Goal: Information Seeking & Learning: Compare options

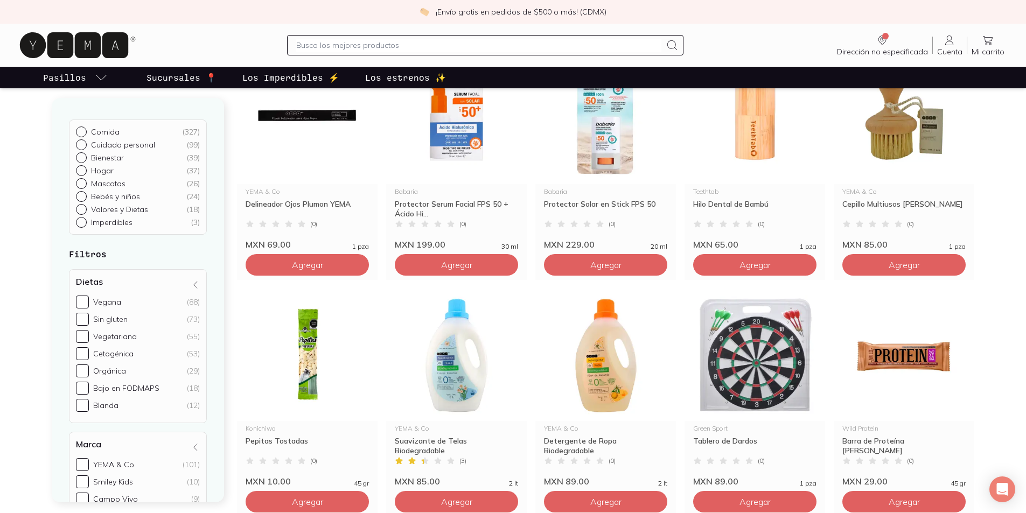
scroll to position [1131, 0]
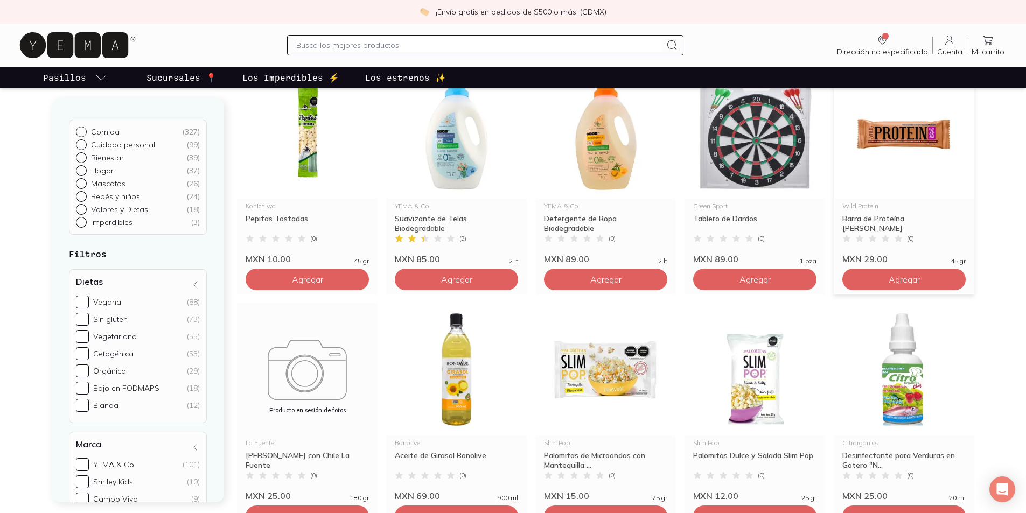
click at [913, 139] on img at bounding box center [904, 132] width 141 height 133
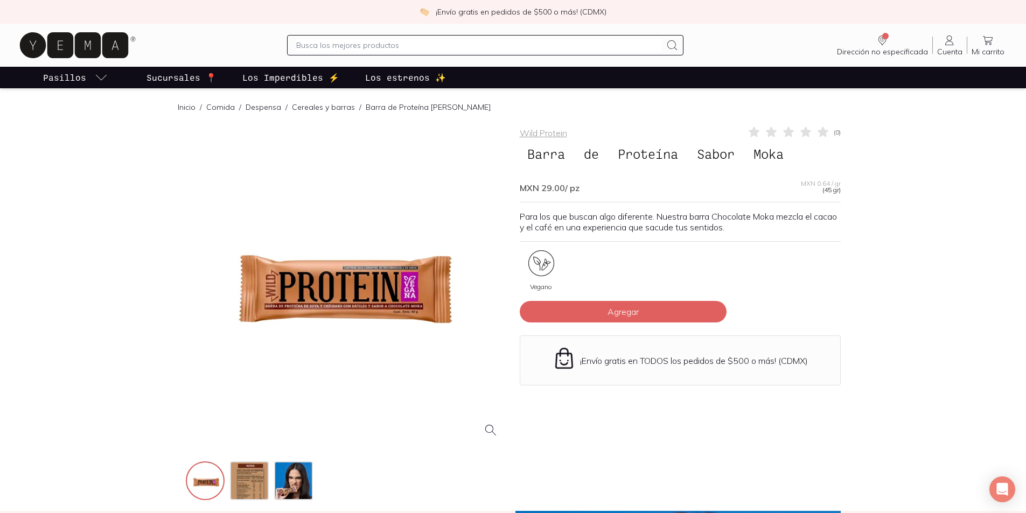
click at [343, 281] on div at bounding box center [346, 286] width 321 height 321
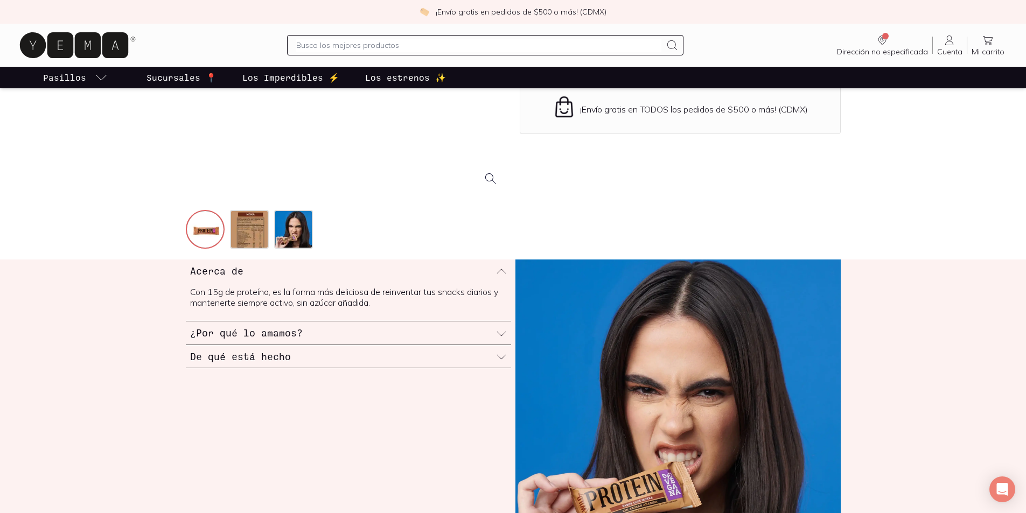
scroll to position [269, 0]
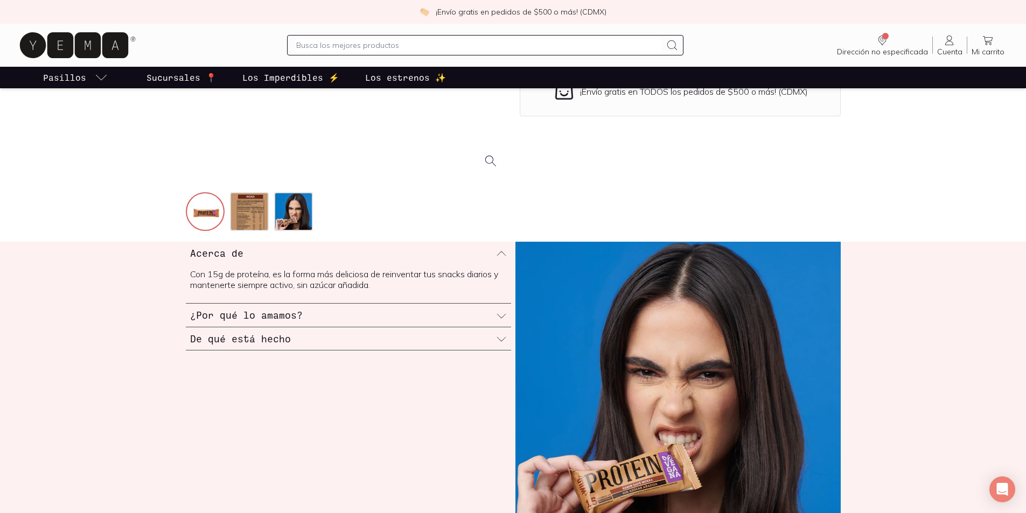
click at [504, 339] on icon at bounding box center [501, 339] width 11 height 11
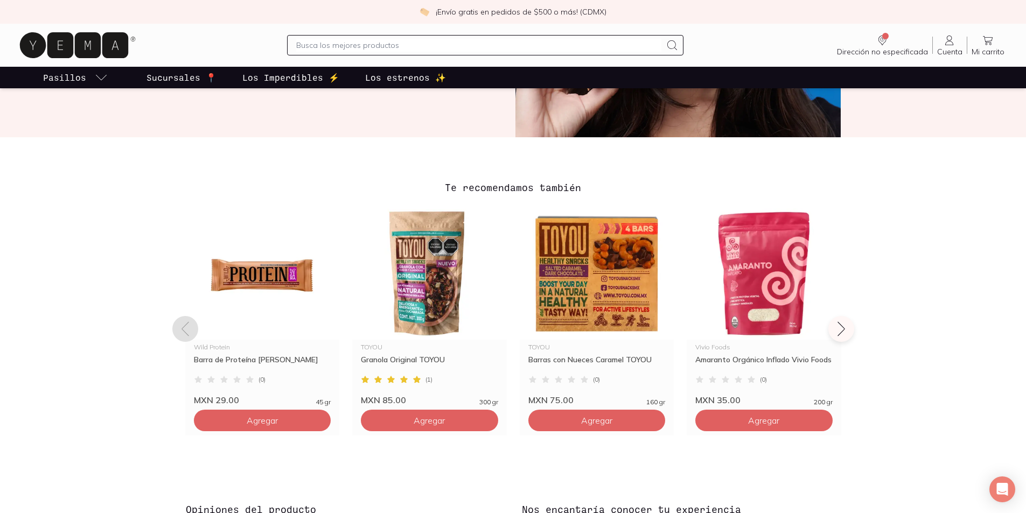
scroll to position [700, 0]
click at [583, 296] on img at bounding box center [597, 274] width 155 height 133
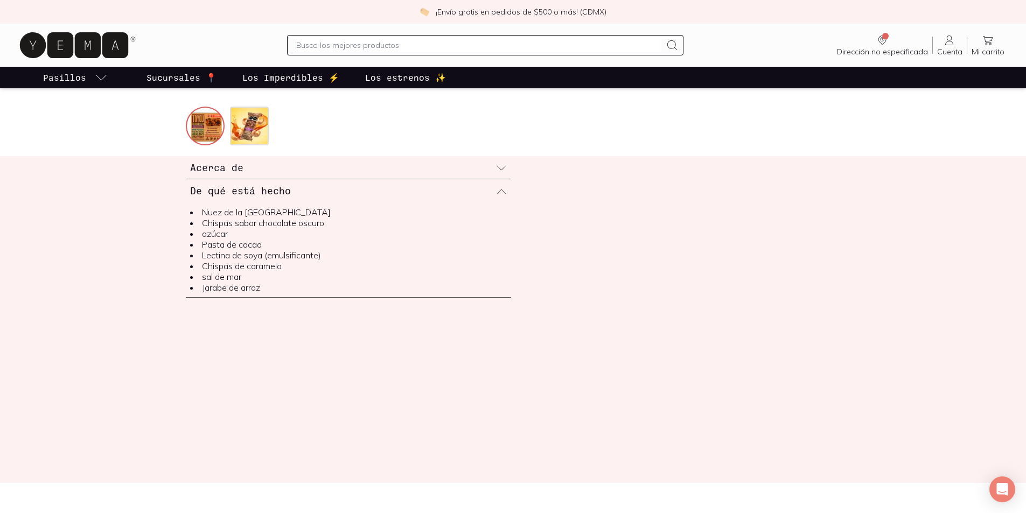
scroll to position [323, 0]
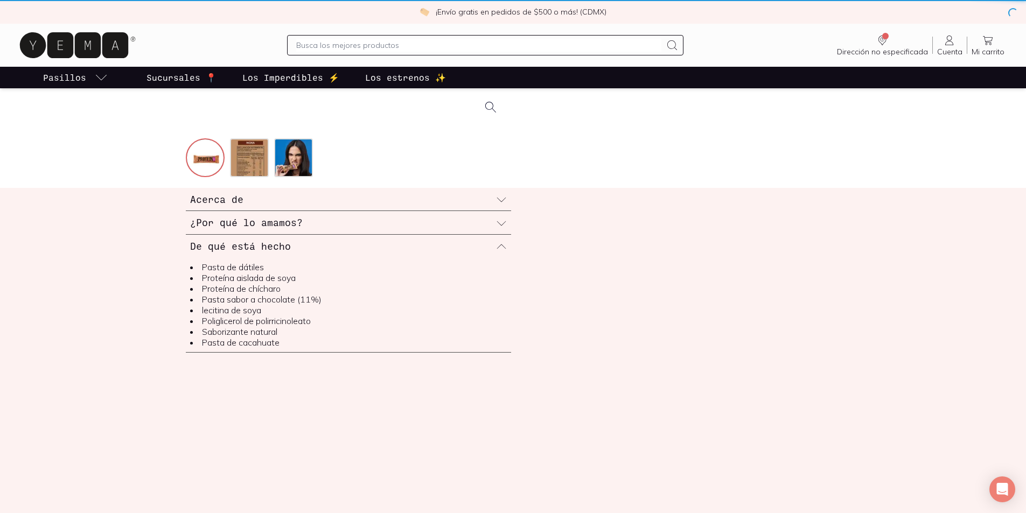
scroll to position [700, 0]
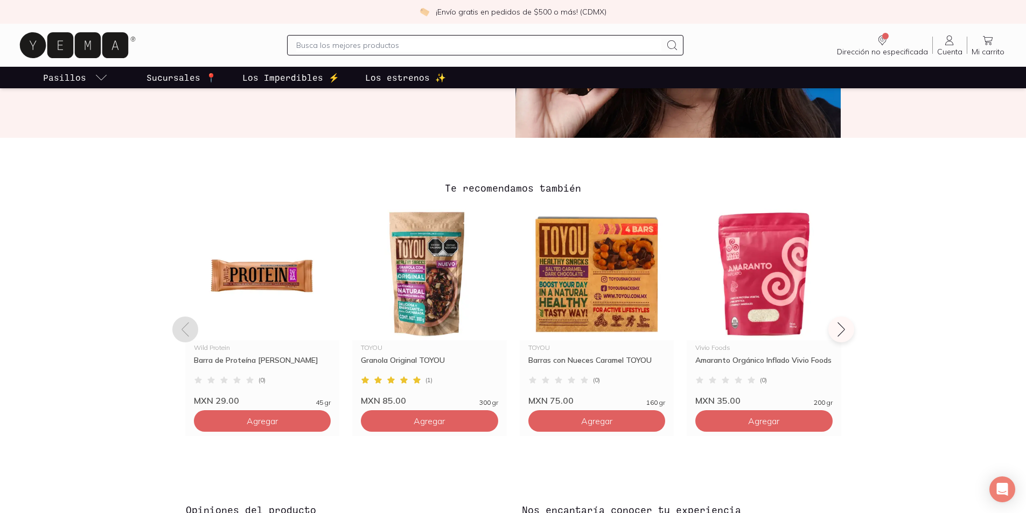
scroll to position [1131, 0]
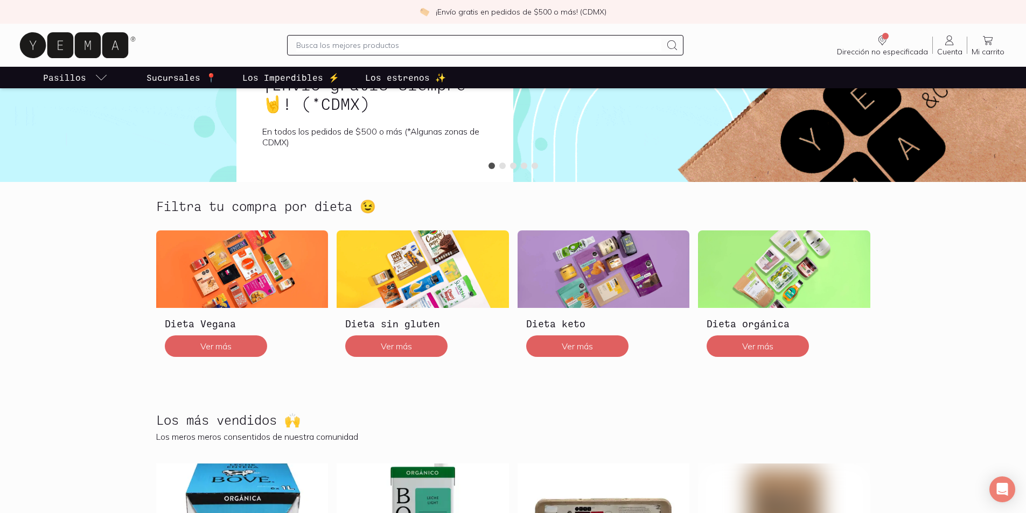
scroll to position [216, 0]
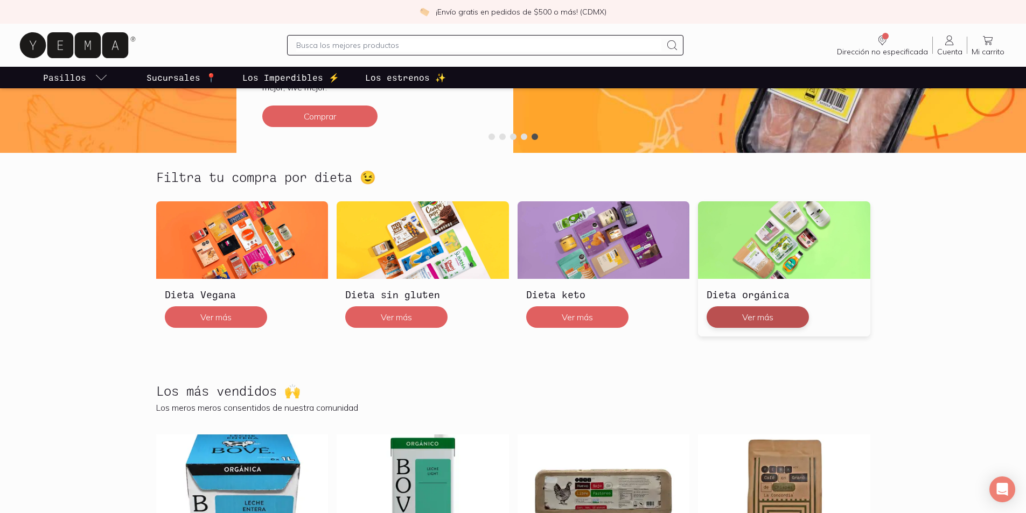
click at [769, 314] on button "Ver más" at bounding box center [758, 318] width 102 height 22
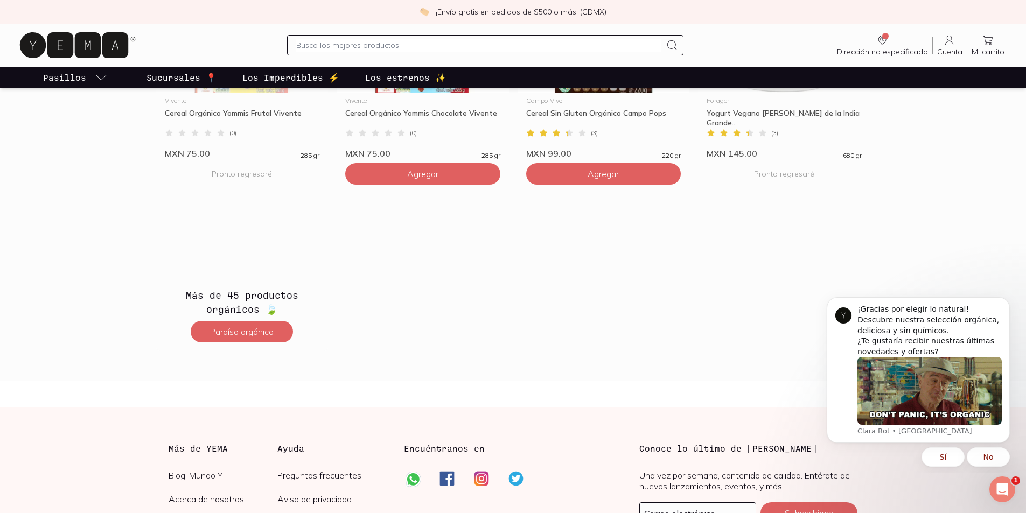
scroll to position [1832, 0]
click at [241, 248] on img at bounding box center [242, 241] width 172 height 78
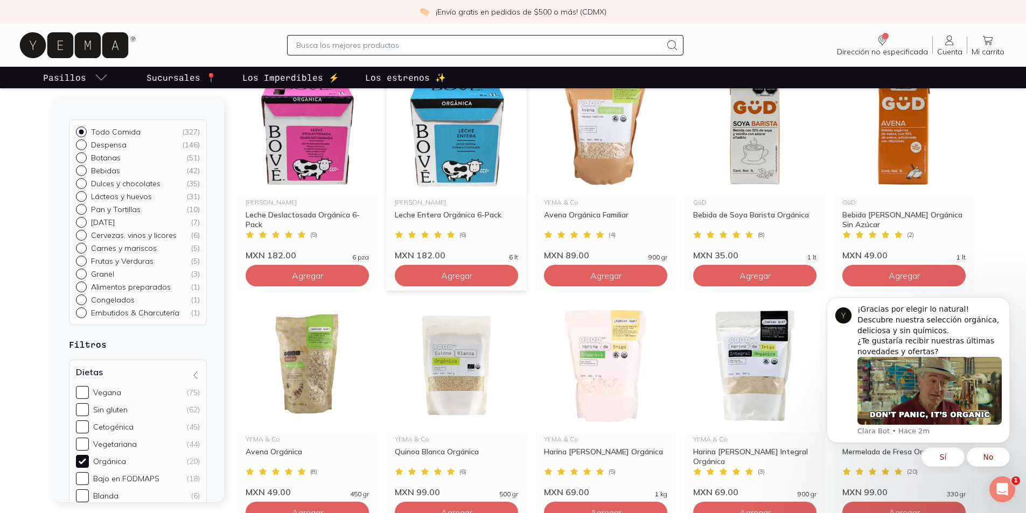
scroll to position [268, 0]
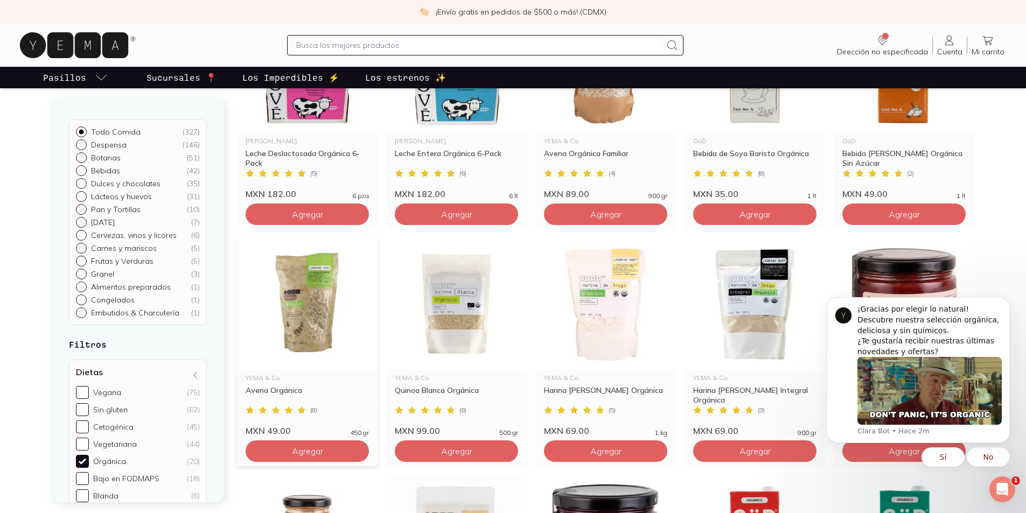
click at [287, 348] on img at bounding box center [307, 304] width 141 height 133
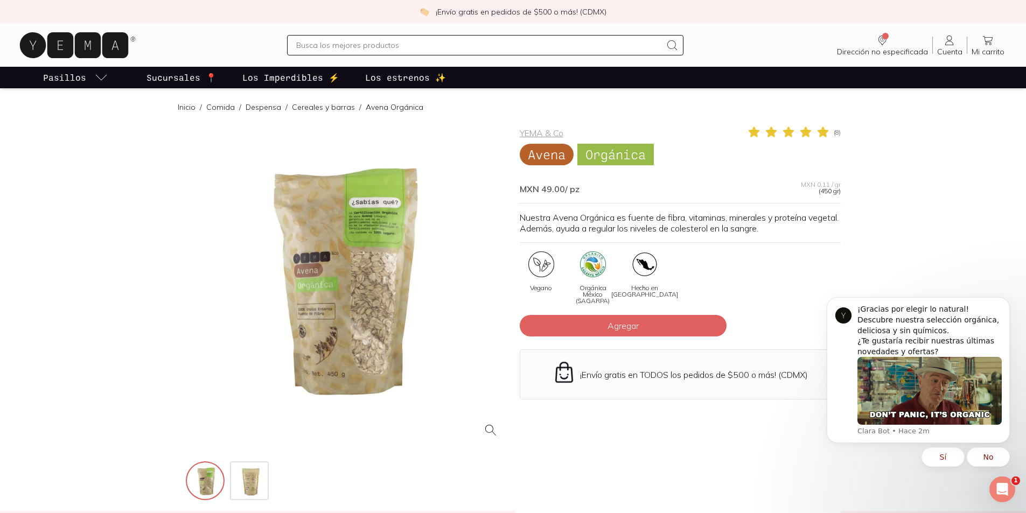
click at [313, 284] on div at bounding box center [346, 286] width 321 height 321
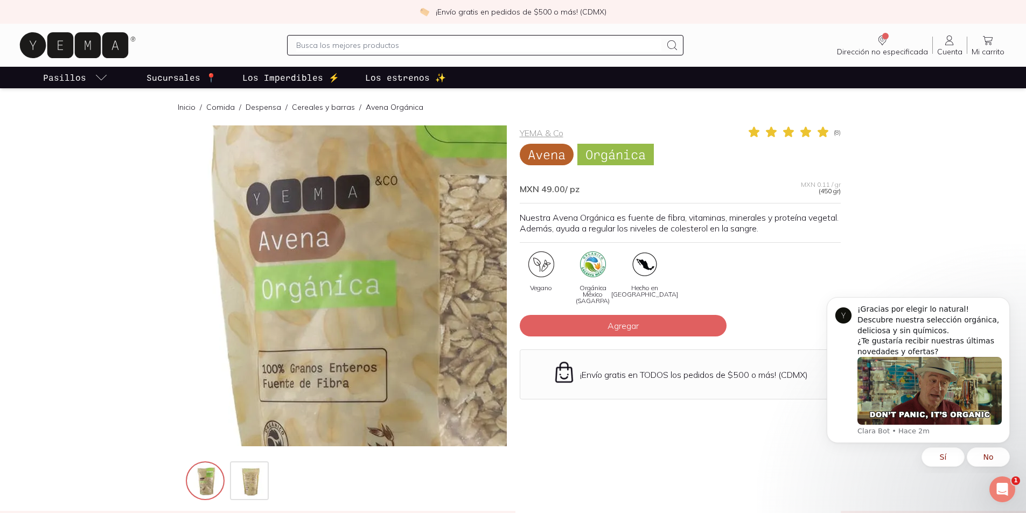
click at [313, 284] on img at bounding box center [424, 290] width 1078 height 1078
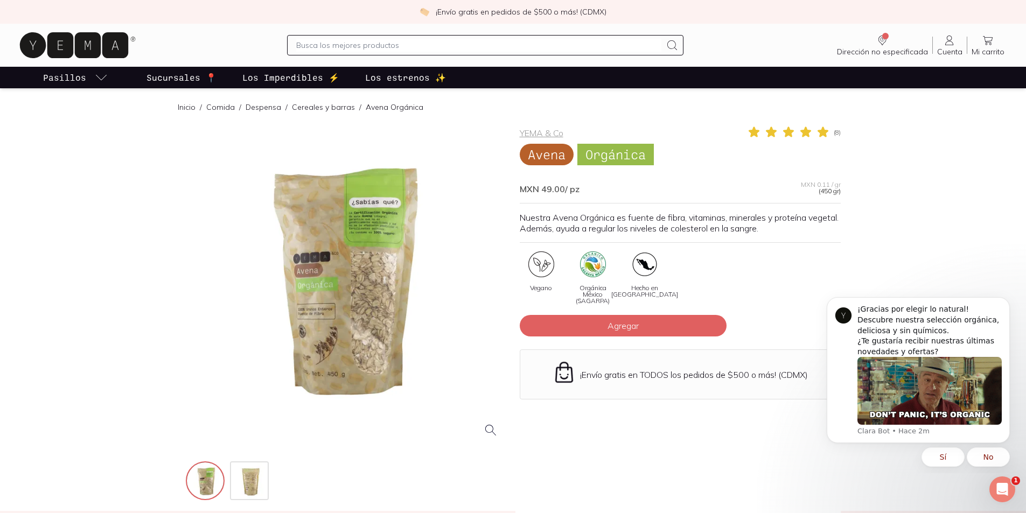
click at [313, 284] on div at bounding box center [346, 286] width 321 height 321
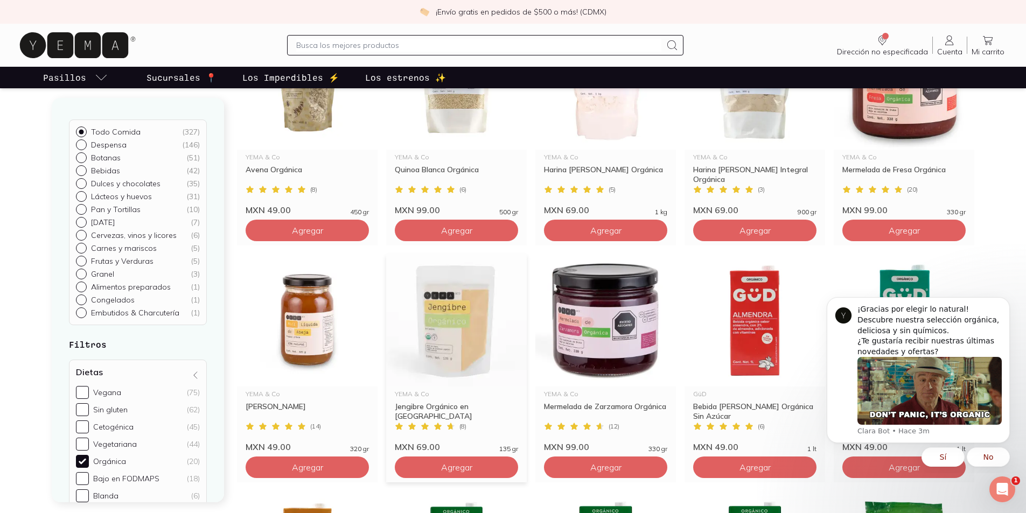
scroll to position [485, 0]
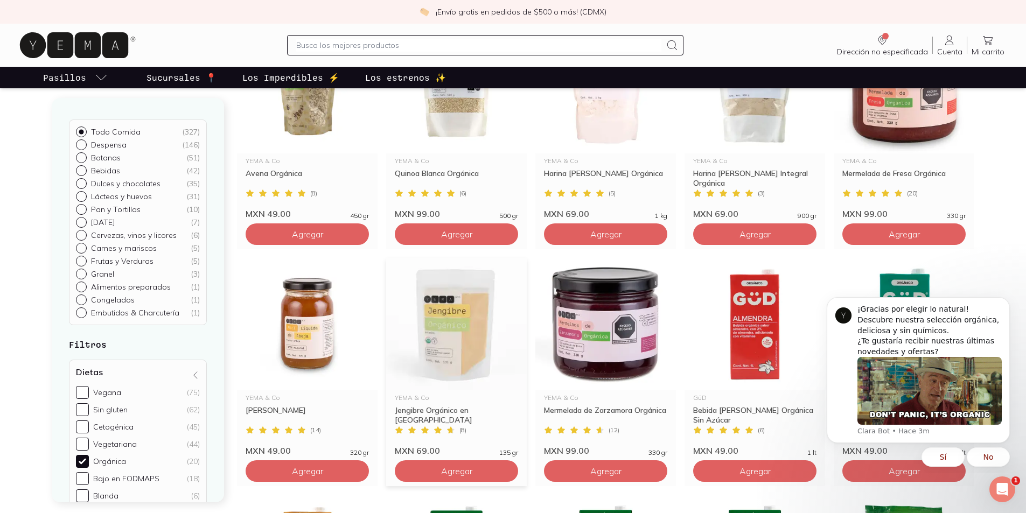
click at [446, 344] on img at bounding box center [456, 324] width 141 height 133
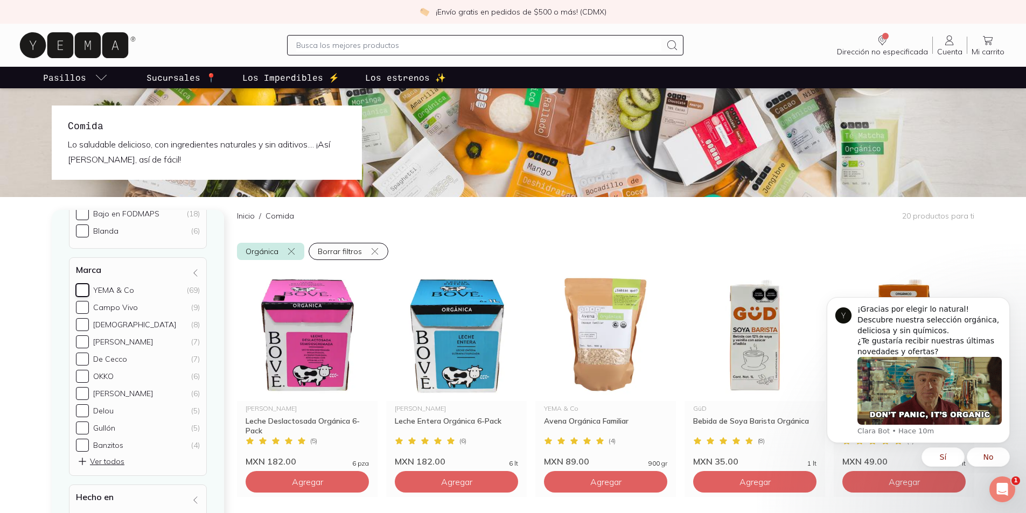
click at [85, 291] on input "YEMA & Co (69)" at bounding box center [82, 290] width 13 height 13
checkbox input "true"
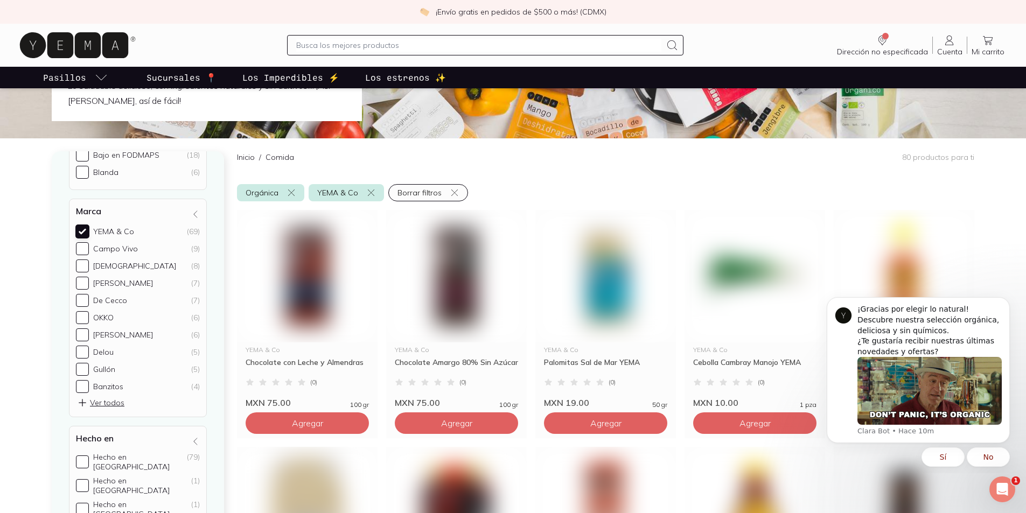
scroll to position [116, 0]
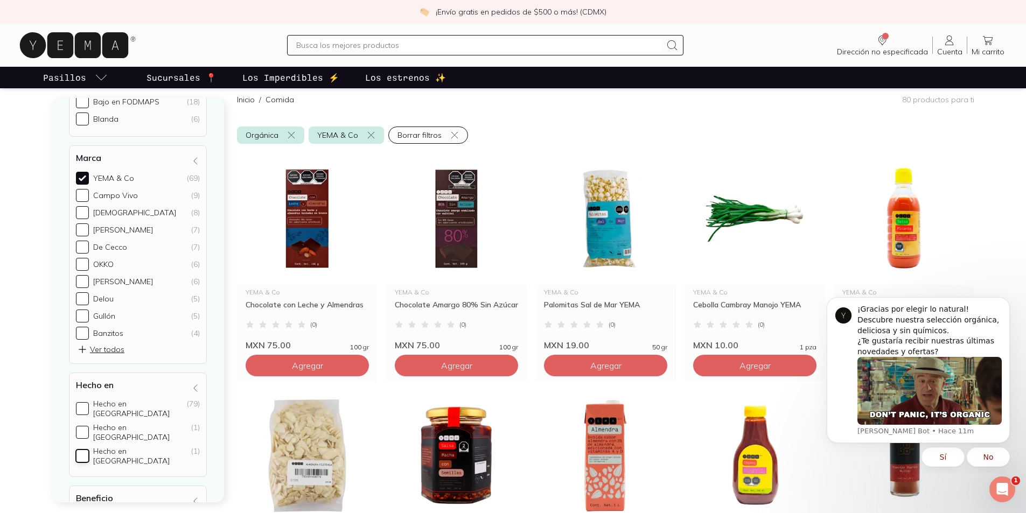
click at [81, 450] on input "Hecho en Italia (1)" at bounding box center [82, 456] width 13 height 13
checkbox input "true"
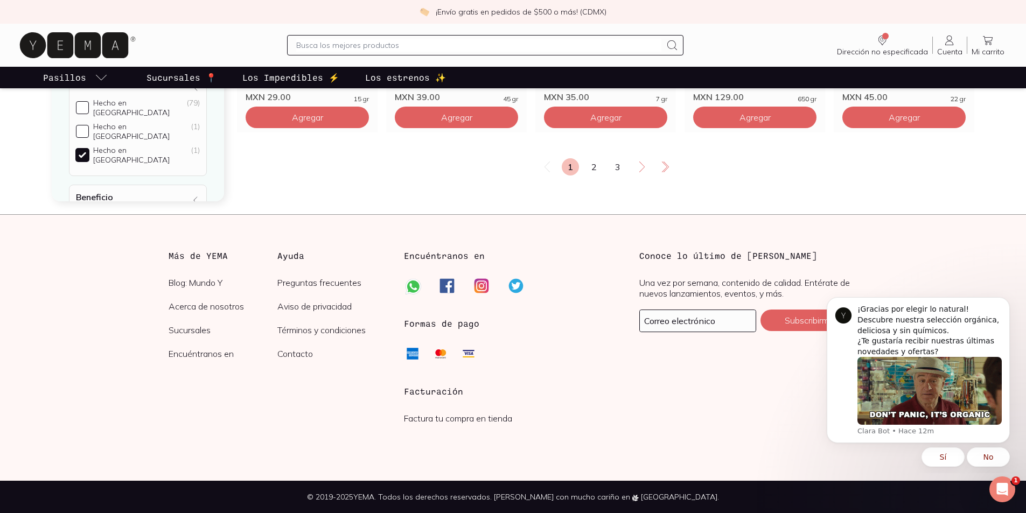
scroll to position [1755, 0]
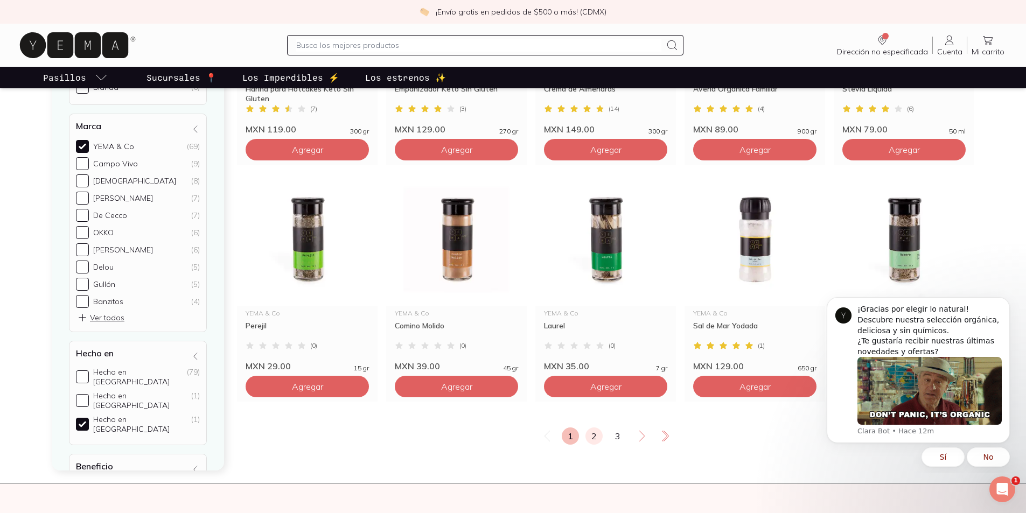
click at [593, 441] on link "2" at bounding box center [594, 436] width 17 height 17
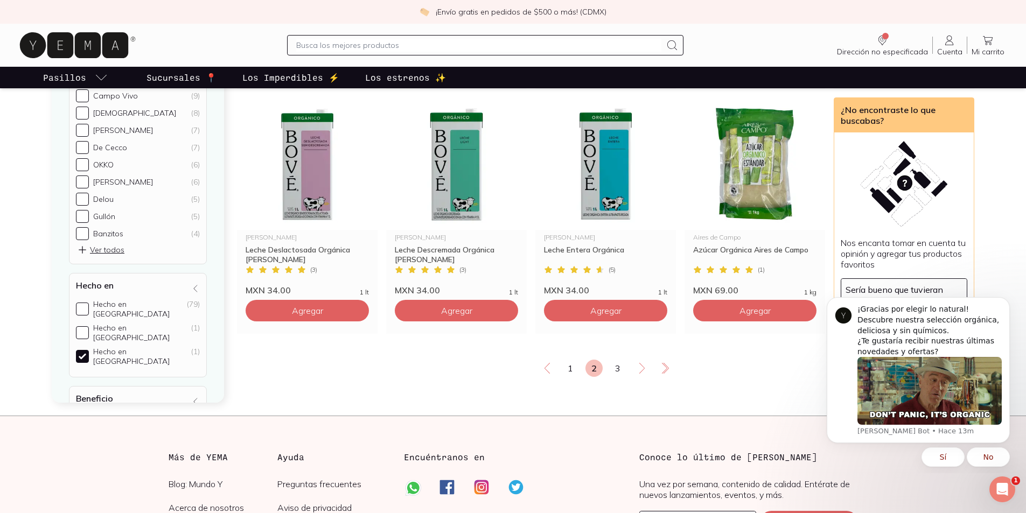
scroll to position [1832, 0]
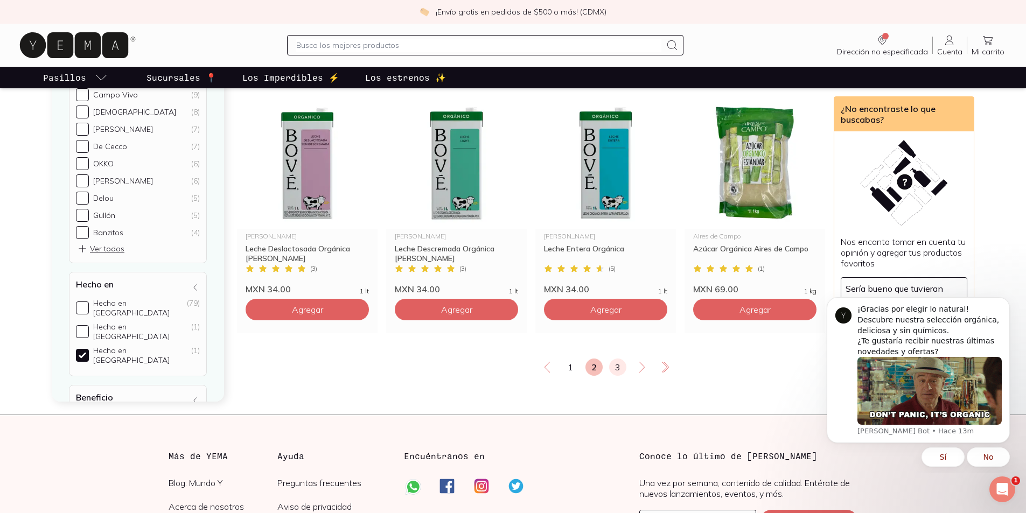
click at [612, 367] on link "3" at bounding box center [617, 367] width 17 height 17
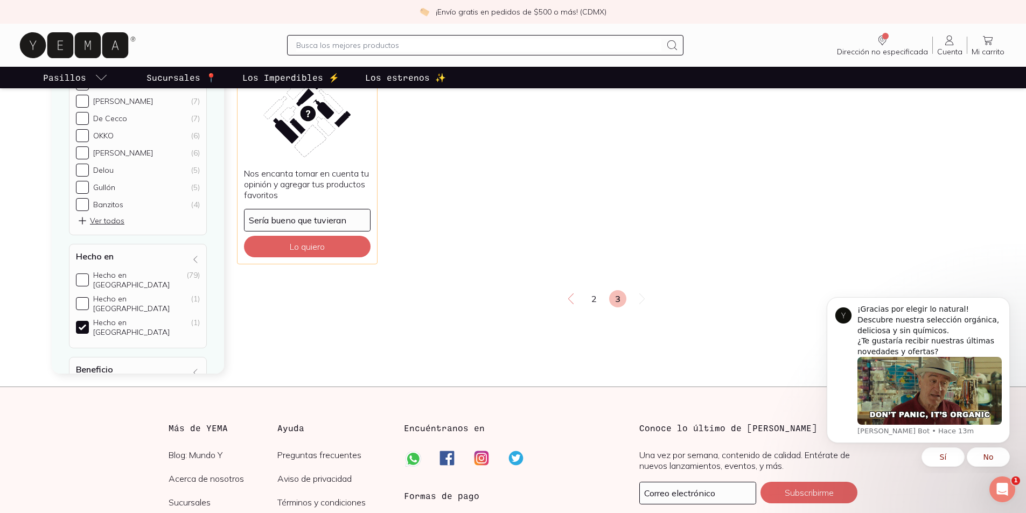
scroll to position [54, 0]
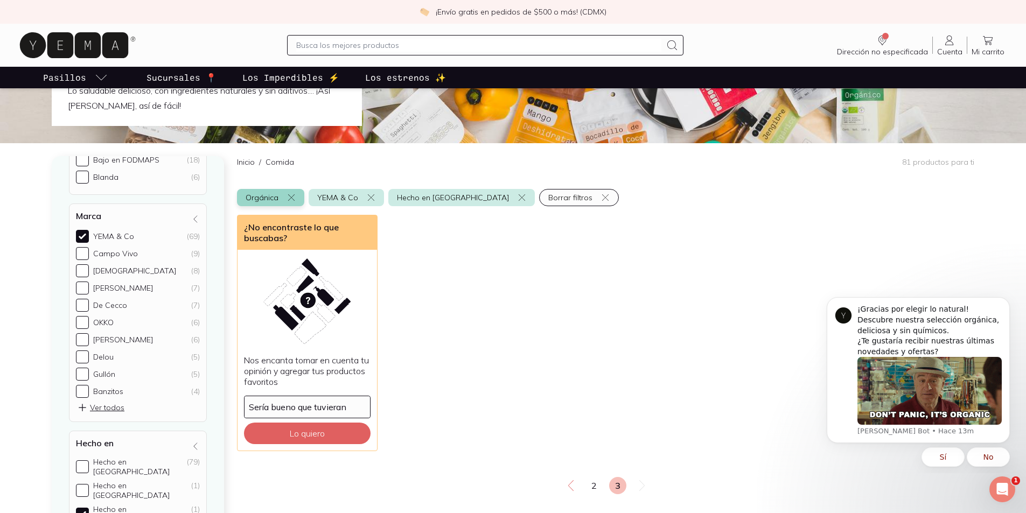
click at [257, 196] on button "Orgánica" at bounding box center [270, 197] width 67 height 17
checkbox input "false"
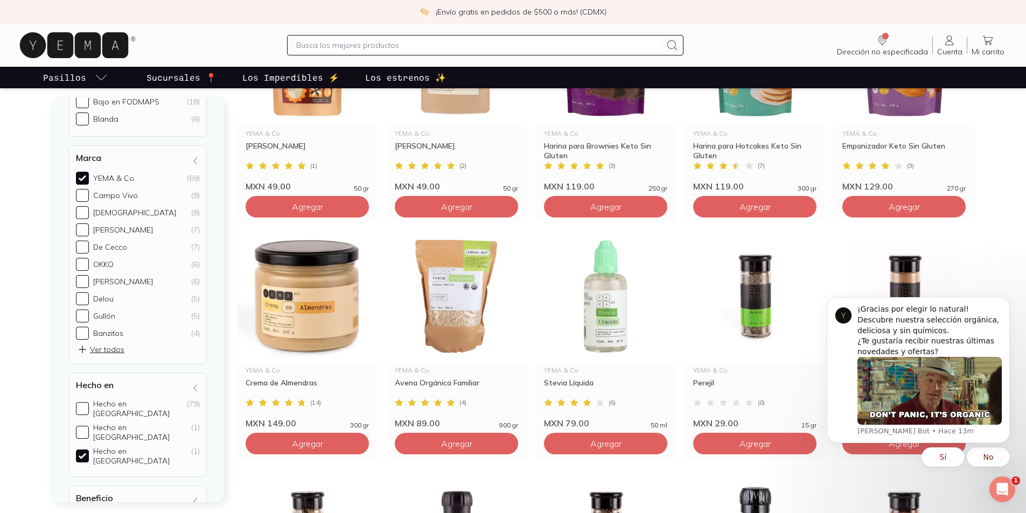
scroll to position [1302, 0]
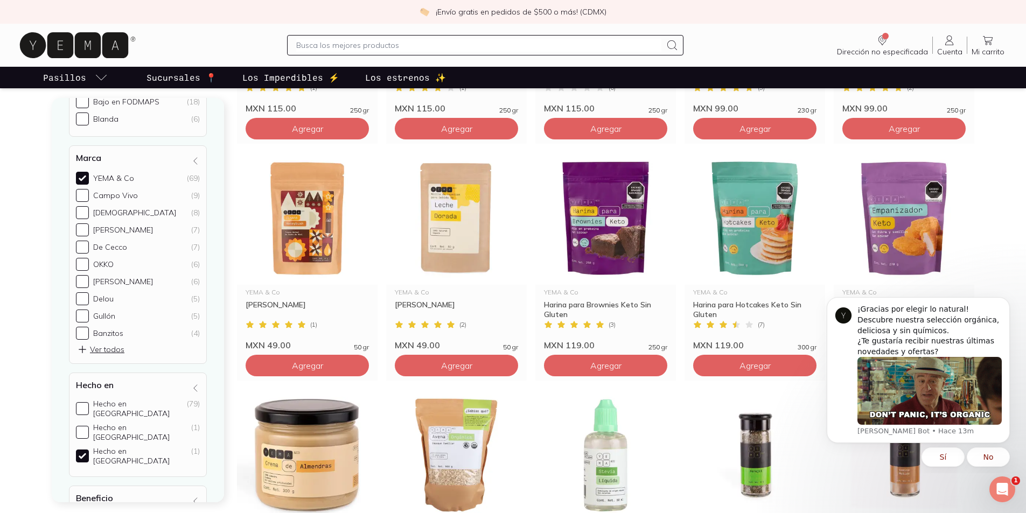
click at [96, 353] on span "Ver todos" at bounding box center [100, 349] width 47 height 11
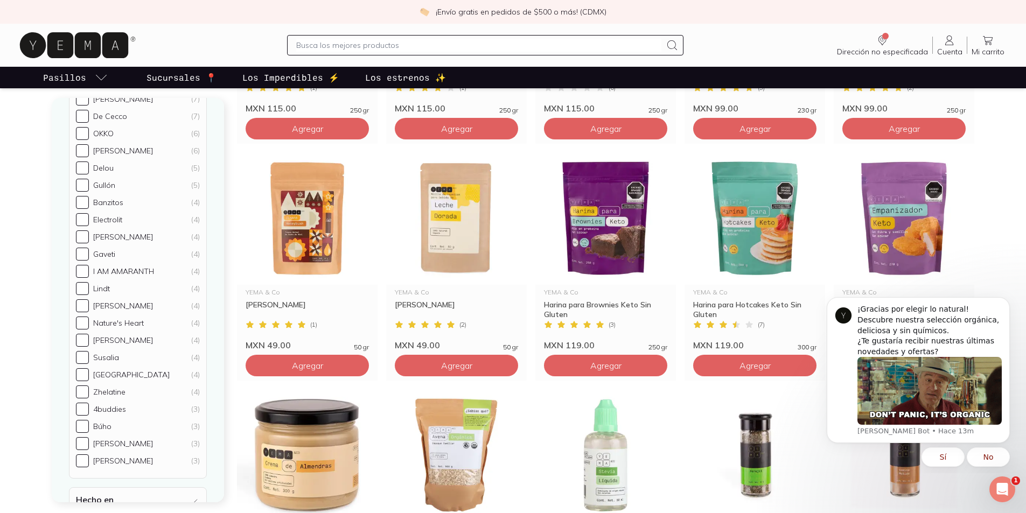
scroll to position [647, 0]
